Goal: Transaction & Acquisition: Purchase product/service

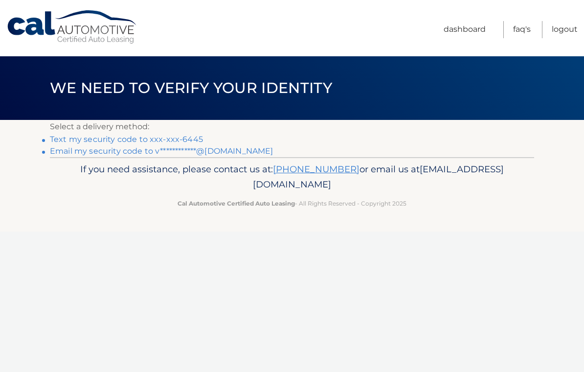
click at [167, 139] on link "Text my security code to xxx-xxx-6445" at bounding box center [126, 138] width 153 height 9
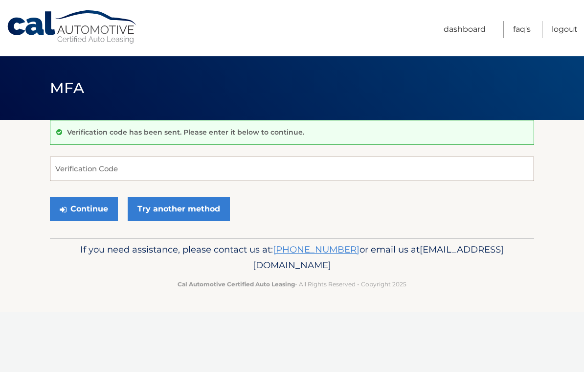
click at [346, 169] on input "Verification Code" at bounding box center [292, 168] width 484 height 24
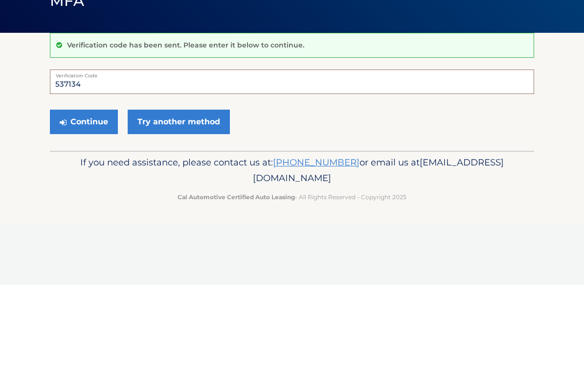
type input "537134"
click at [95, 197] on button "Continue" at bounding box center [84, 209] width 68 height 24
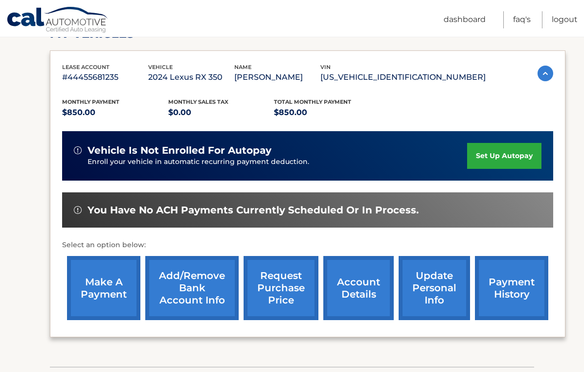
scroll to position [152, 0]
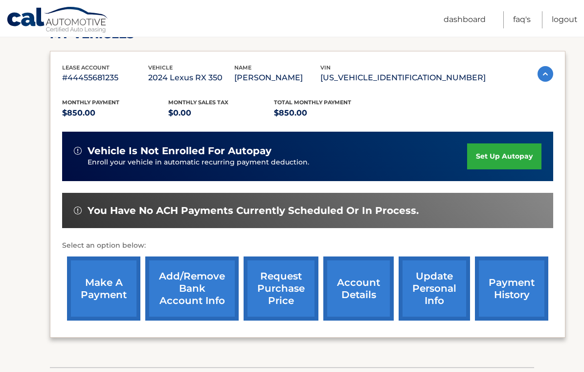
click at [102, 286] on link "make a payment" at bounding box center [103, 288] width 73 height 64
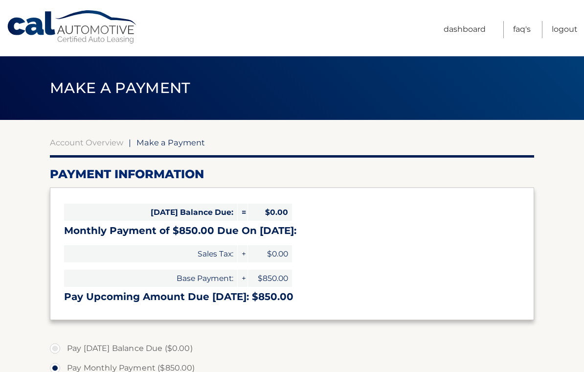
select select "NWE1OGMwMGMtYjFmYy00NTk1LWEyYmQtOGVjZDVhNjY3NWU2"
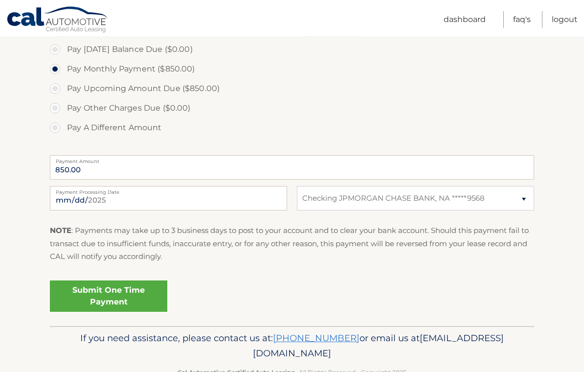
scroll to position [299, 0]
click at [83, 290] on link "Submit One Time Payment" at bounding box center [108, 295] width 117 height 31
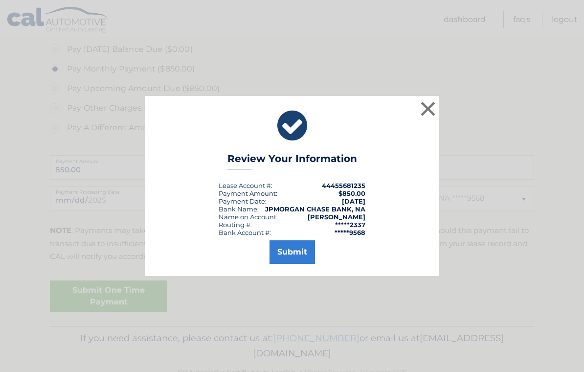
click at [294, 260] on button "Submit" at bounding box center [291, 251] width 45 height 23
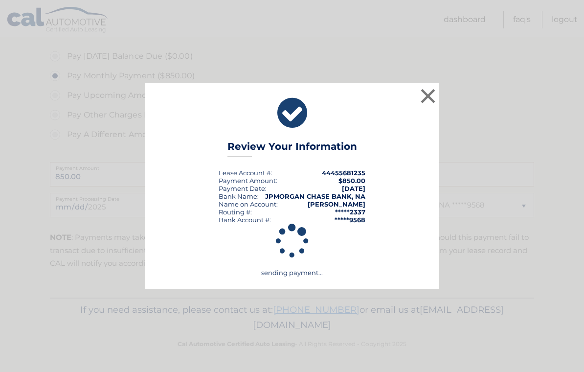
scroll to position [274, 0]
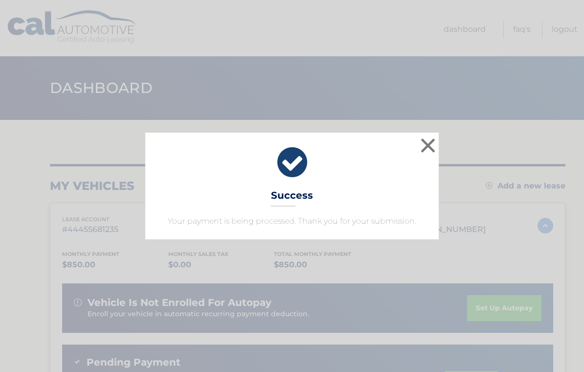
click at [429, 144] on button "×" at bounding box center [428, 145] width 20 height 20
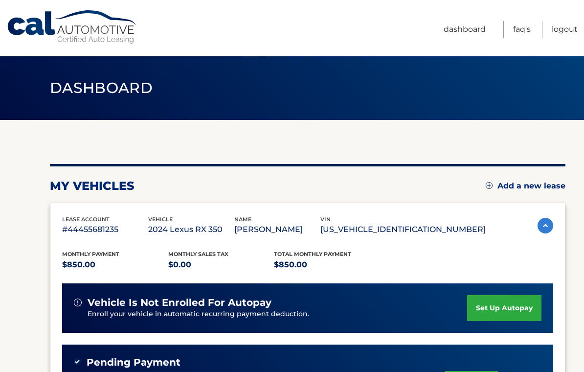
click at [564, 118] on div "Dashboard" at bounding box center [292, 88] width 584 height 64
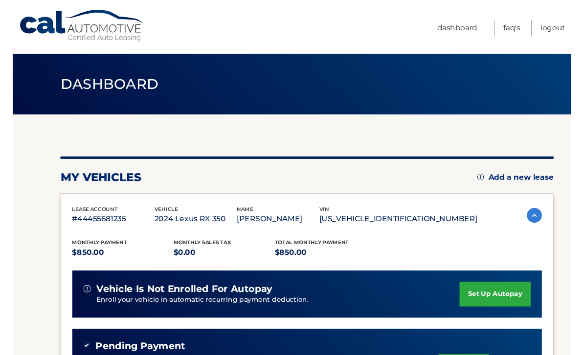
scroll to position [8, 0]
